Goal: Obtain resource: Obtain resource

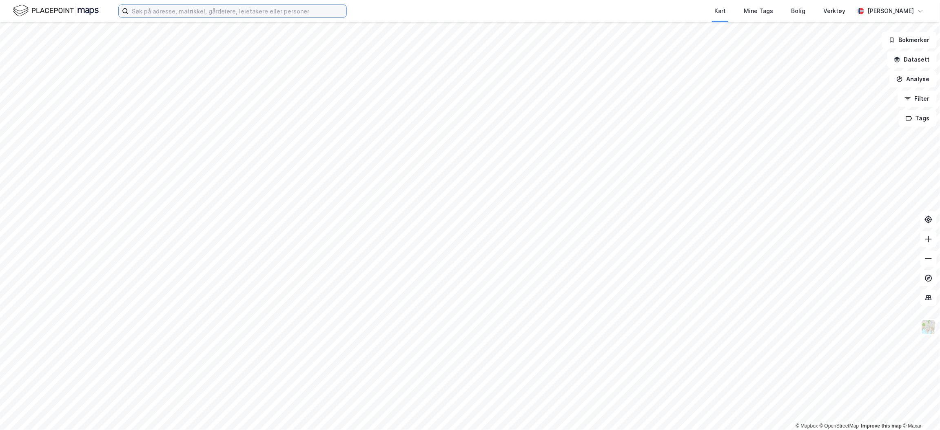
click at [277, 10] on input at bounding box center [238, 11] width 218 height 12
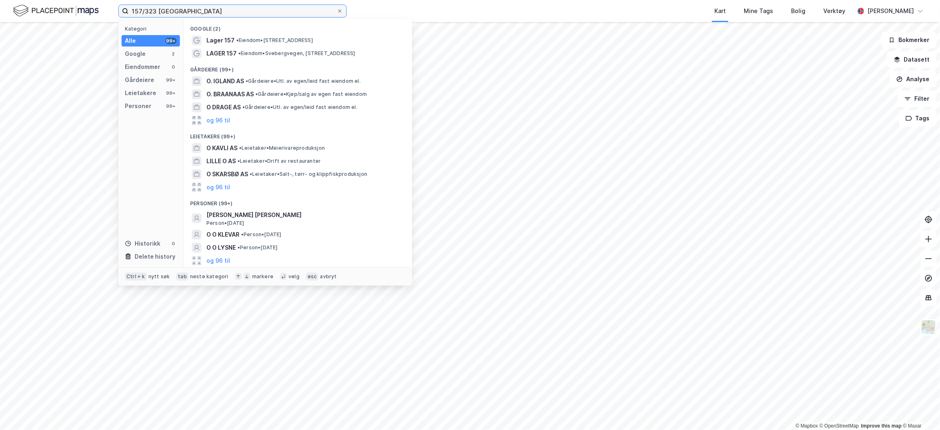
type input "157/323 oslo"
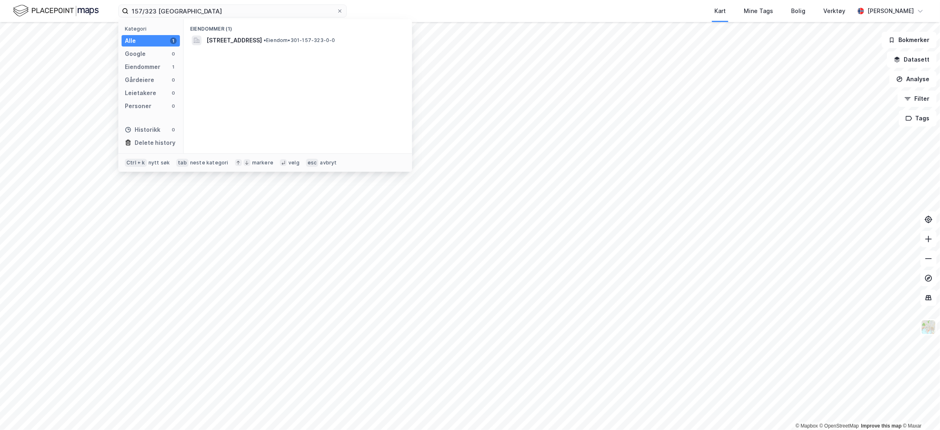
click at [262, 41] on span "[STREET_ADDRESS]" at bounding box center [233, 41] width 55 height 10
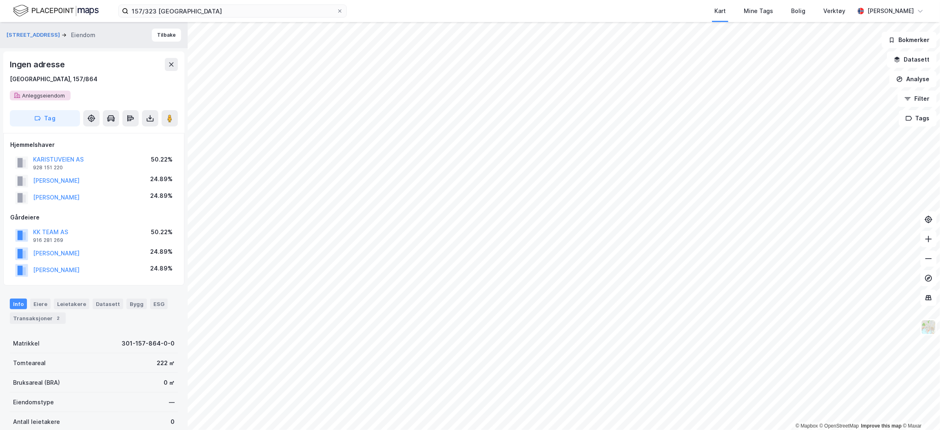
click at [30, 95] on div "Ingen adresse Oslo, 157/864 Anleggseiendom" at bounding box center [94, 79] width 168 height 42
click at [38, 80] on div "Oslo, 157/864" at bounding box center [54, 79] width 88 height 10
click at [33, 75] on div "Oslo, 157/864" at bounding box center [54, 79] width 88 height 10
click at [151, 116] on icon at bounding box center [150, 118] width 8 height 8
click at [116, 134] on div "Last ned grunnbok" at bounding box center [109, 134] width 47 height 7
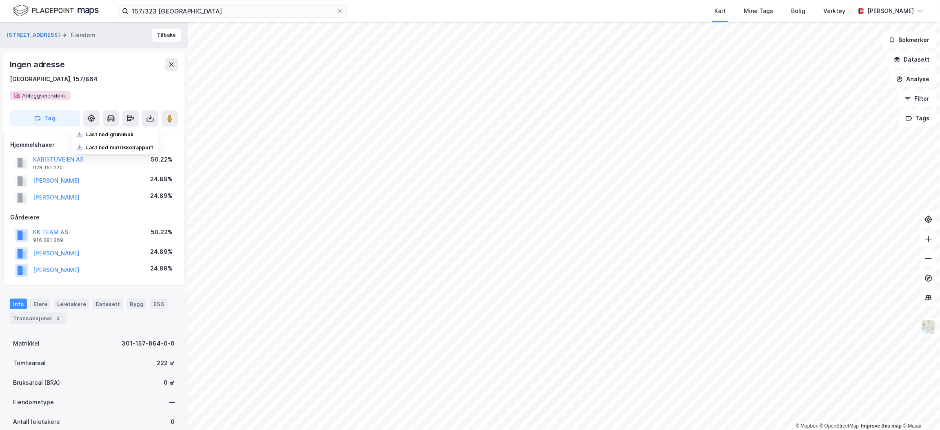
click at [931, 332] on img at bounding box center [929, 328] width 16 height 16
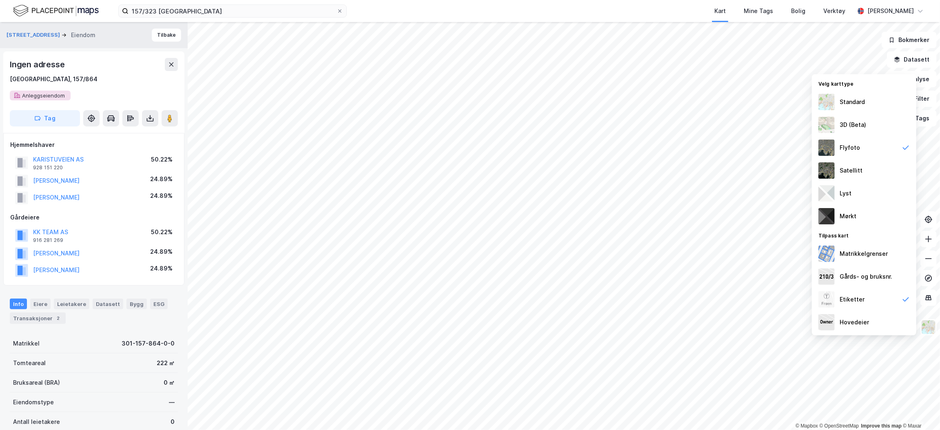
click at [855, 102] on div "Standard" at bounding box center [852, 102] width 25 height 10
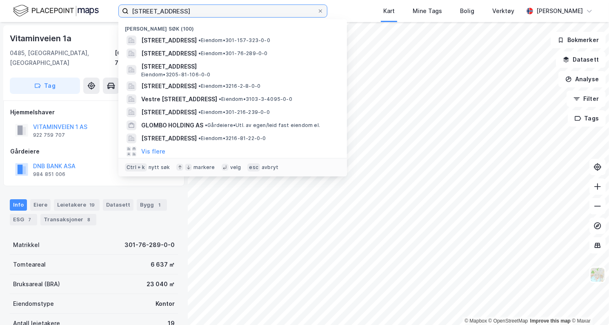
drag, startPoint x: 225, startPoint y: 14, endPoint x: 111, endPoint y: 11, distance: 114.3
click at [111, 11] on div "vitaminveien 1 Nylige søk (100) [STREET_ADDRESS] • Eiendom • 301-157-323-0-0 Vi…" at bounding box center [304, 11] width 609 height 22
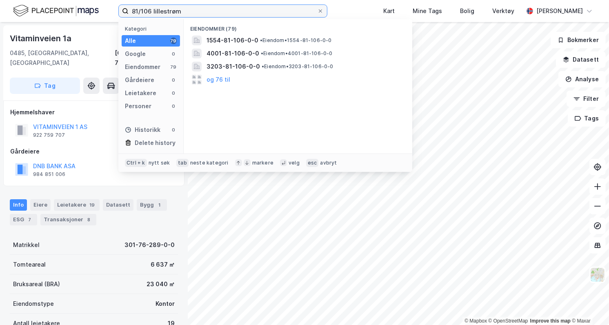
type input "81/106 lillestrøm"
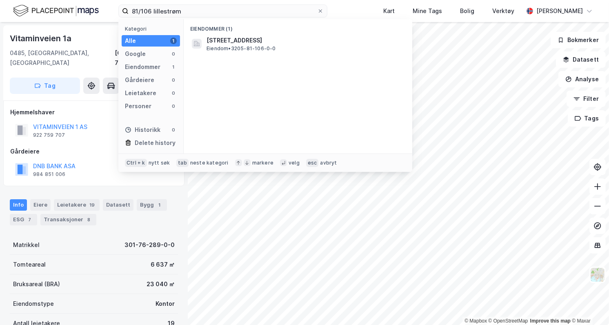
click at [221, 38] on span "[STREET_ADDRESS]" at bounding box center [304, 41] width 196 height 10
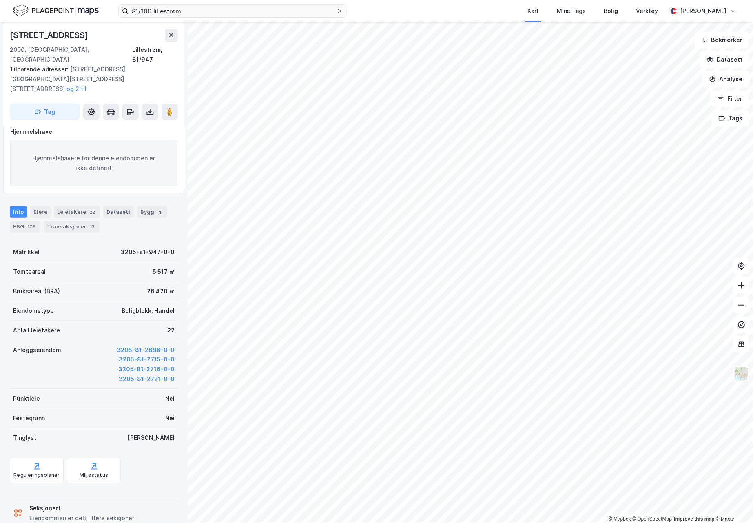
scroll to position [10, 0]
click at [43, 324] on div "Seksjonert" at bounding box center [81, 508] width 105 height 10
click at [43, 324] on div "Eiendommen er delt i flere seksjoner" at bounding box center [81, 518] width 105 height 10
click at [148, 108] on icon at bounding box center [150, 112] width 8 height 8
click at [132, 125] on div "Last ned grunnbok" at bounding box center [109, 128] width 47 height 7
